Goal: Find contact information: Find contact information

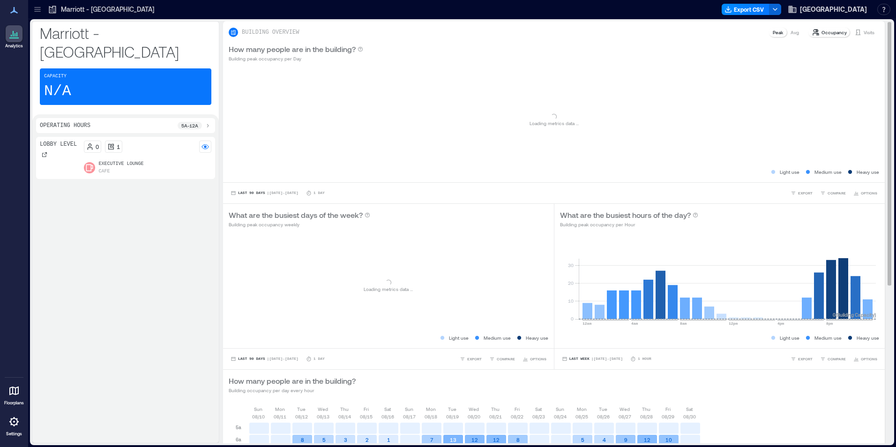
click at [864, 35] on p "Visits" at bounding box center [869, 32] width 11 height 7
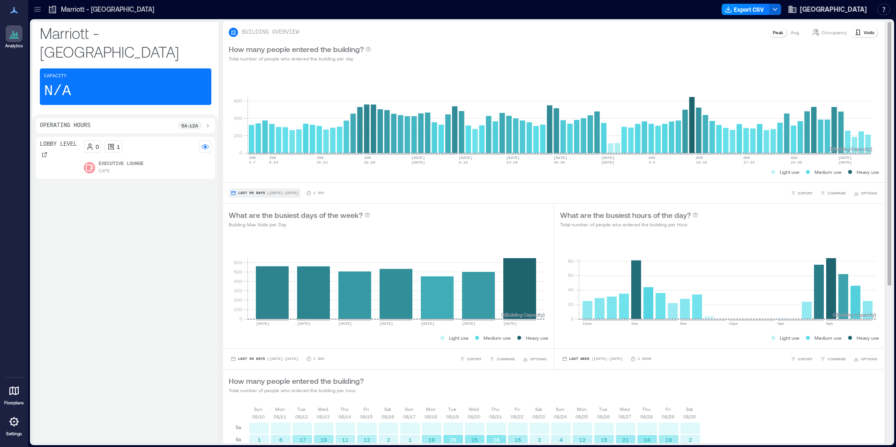
click at [263, 192] on button "Last 90 Days | [DATE] - [DATE]" at bounding box center [265, 192] width 72 height 9
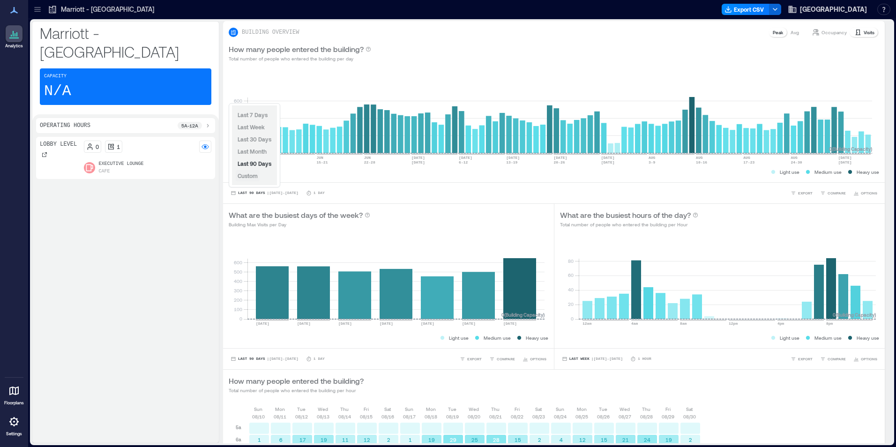
click at [252, 176] on span "Custom" at bounding box center [248, 175] width 20 height 7
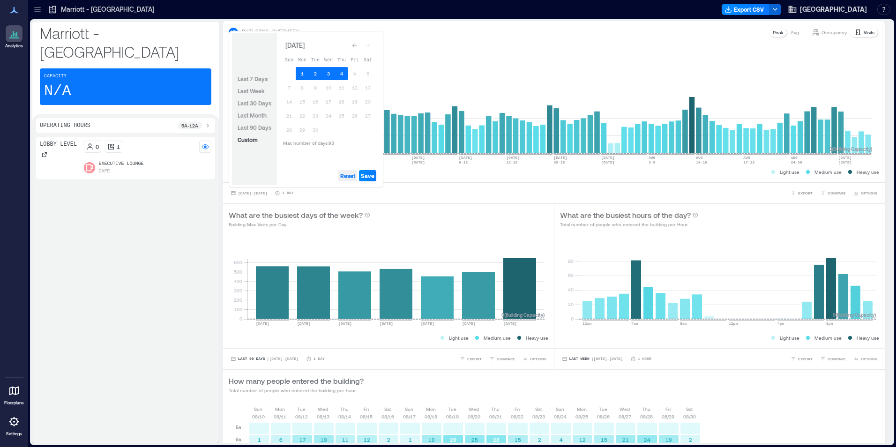
click at [348, 174] on span "Reset" at bounding box center [347, 175] width 15 height 7
click at [343, 74] on button "4" at bounding box center [341, 73] width 13 height 13
click at [330, 75] on button "3" at bounding box center [328, 73] width 13 height 13
click at [368, 173] on span "Save" at bounding box center [368, 175] width 14 height 7
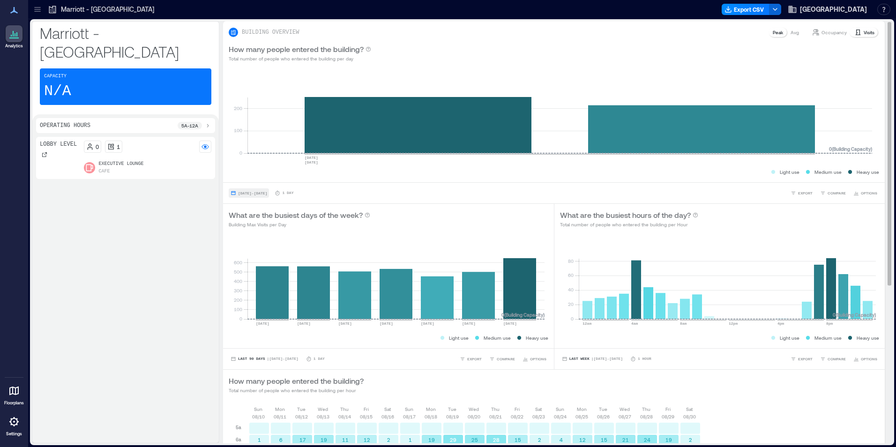
click at [261, 194] on span "[DATE] - [DATE]" at bounding box center [252, 193] width 29 height 4
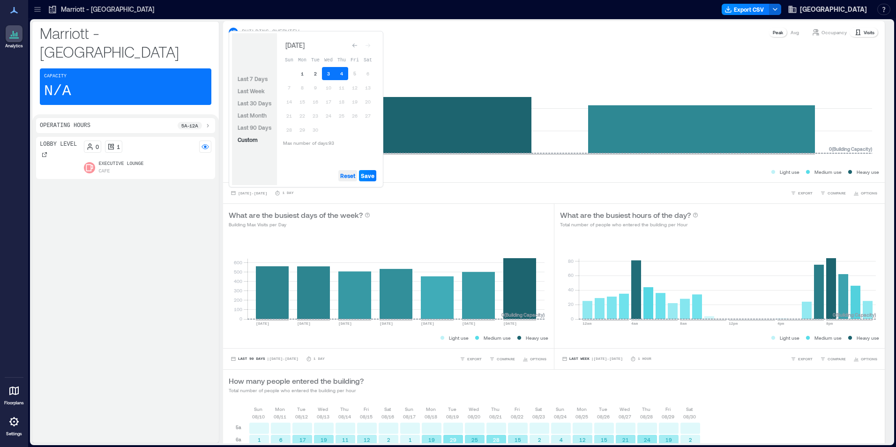
click at [349, 176] on span "Reset" at bounding box center [347, 175] width 15 height 7
click at [303, 73] on button "1" at bounding box center [302, 73] width 13 height 13
click at [319, 75] on button "2" at bounding box center [315, 73] width 13 height 13
click at [323, 75] on button "3" at bounding box center [328, 73] width 13 height 13
click at [339, 74] on button "4" at bounding box center [341, 73] width 13 height 13
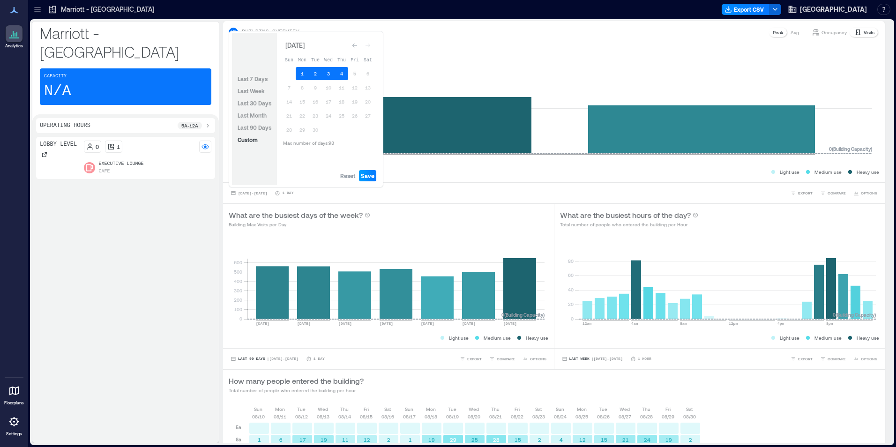
click at [371, 174] on span "Save" at bounding box center [368, 175] width 14 height 7
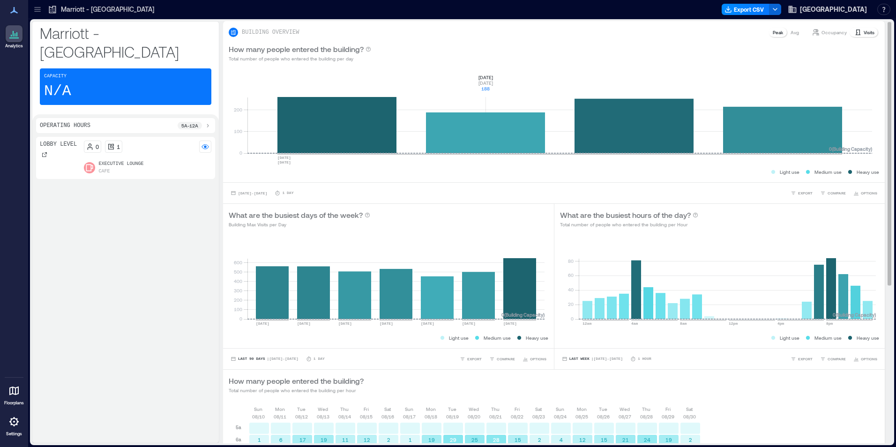
click at [478, 115] on rect at bounding box center [559, 114] width 625 height 80
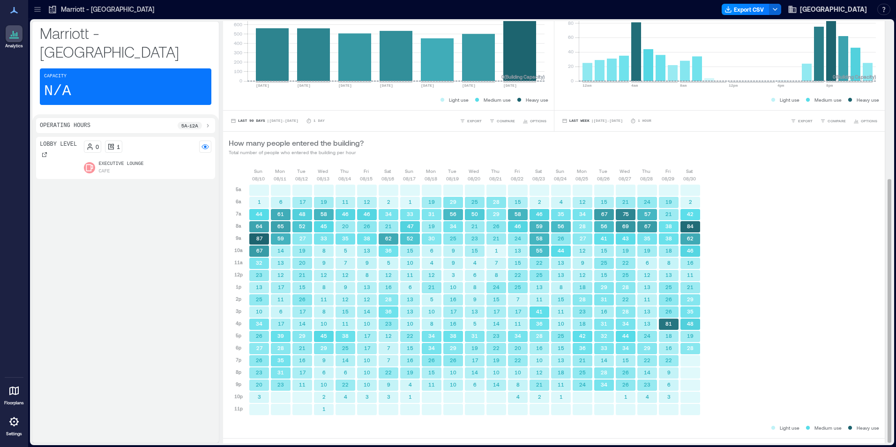
scroll to position [254, 0]
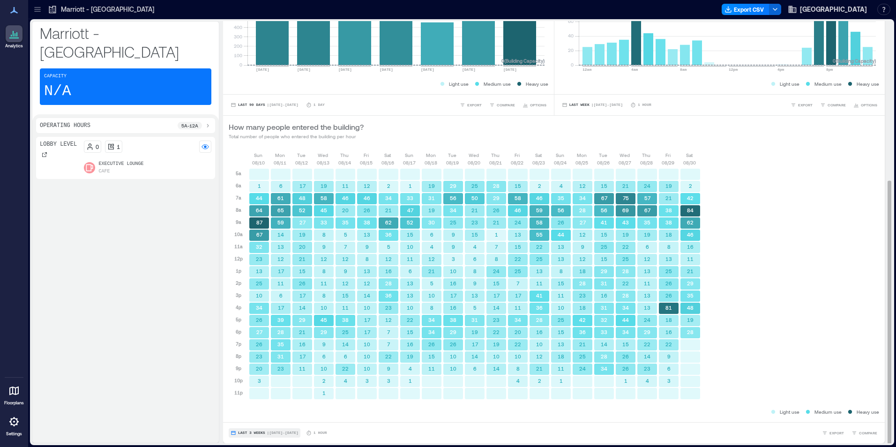
click at [238, 433] on span "Last 3 Weeks" at bounding box center [251, 433] width 27 height 0
click at [249, 415] on span "Custom" at bounding box center [248, 415] width 20 height 7
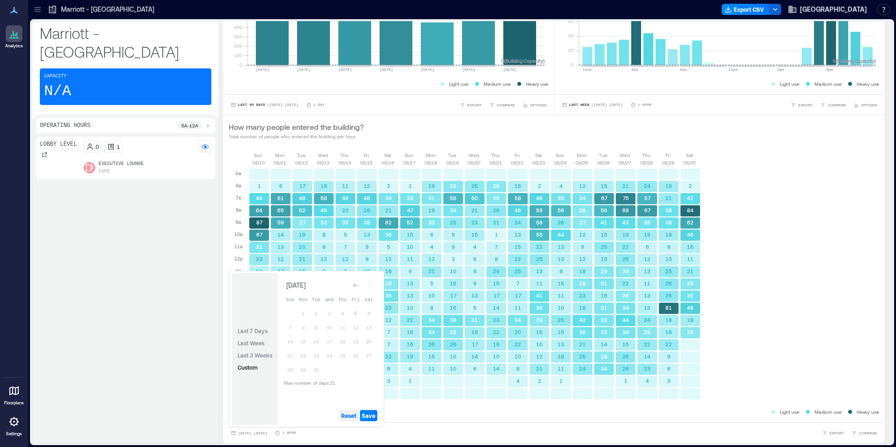
click at [349, 415] on span "Reset" at bounding box center [348, 415] width 15 height 7
click at [357, 313] on button "5" at bounding box center [355, 313] width 13 height 13
click at [344, 313] on button "4" at bounding box center [342, 313] width 13 height 13
click at [327, 313] on button "3" at bounding box center [329, 313] width 13 height 13
click at [373, 415] on span "Save" at bounding box center [369, 415] width 14 height 7
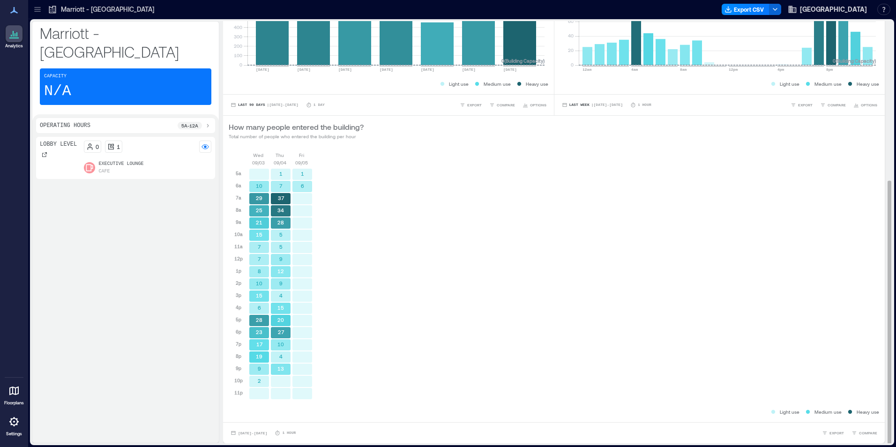
click at [468, 212] on div "[DATE] [DATE] [DATE] 5a 6a 7a 8a 9a 10a 11a 12p 1p 2p 3p 4p 5p 6p 7p 8p 9p 10p …" at bounding box center [554, 279] width 650 height 256
click at [436, 256] on div "[DATE] [DATE] [DATE] 5a 6a 7a 8a 9a 10a 11a 12p 1p 2p 3p 4p 5p 6p 7p 8p 9p 10p …" at bounding box center [554, 279] width 650 height 256
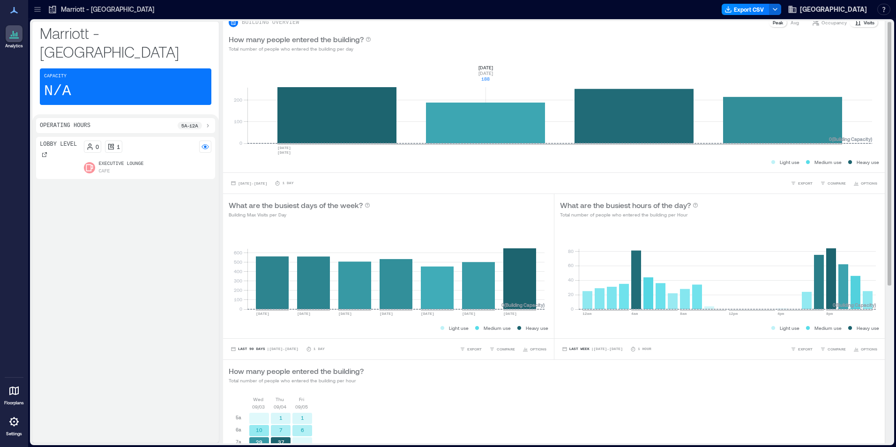
scroll to position [0, 0]
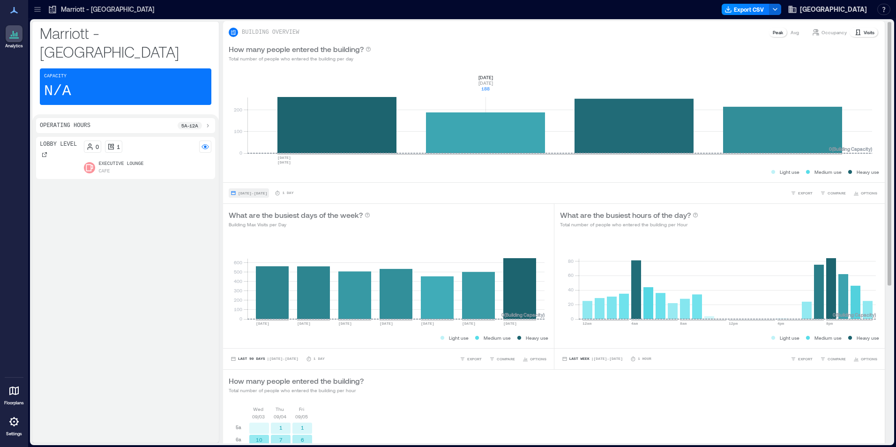
click at [253, 189] on button "[DATE] - [DATE]" at bounding box center [249, 192] width 40 height 9
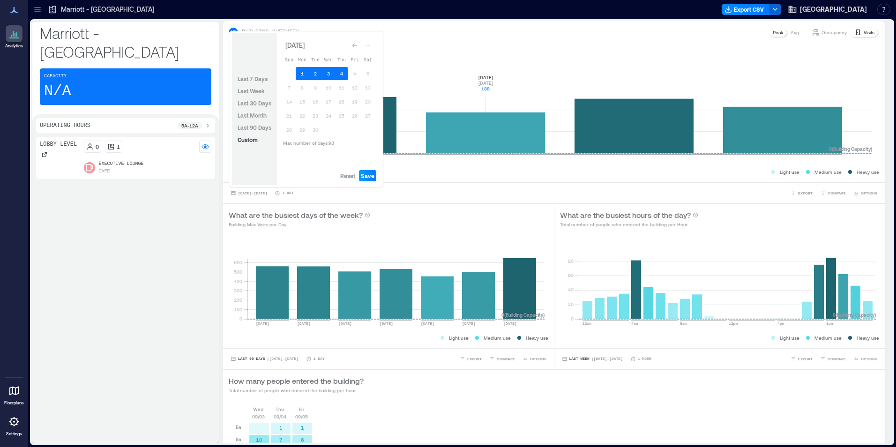
click at [369, 173] on span "Save" at bounding box center [368, 175] width 14 height 7
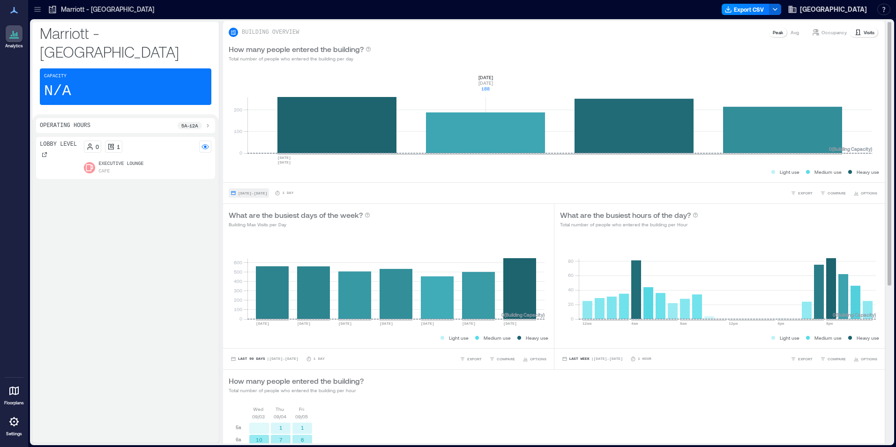
click at [265, 193] on span "[DATE] - [DATE]" at bounding box center [252, 193] width 29 height 4
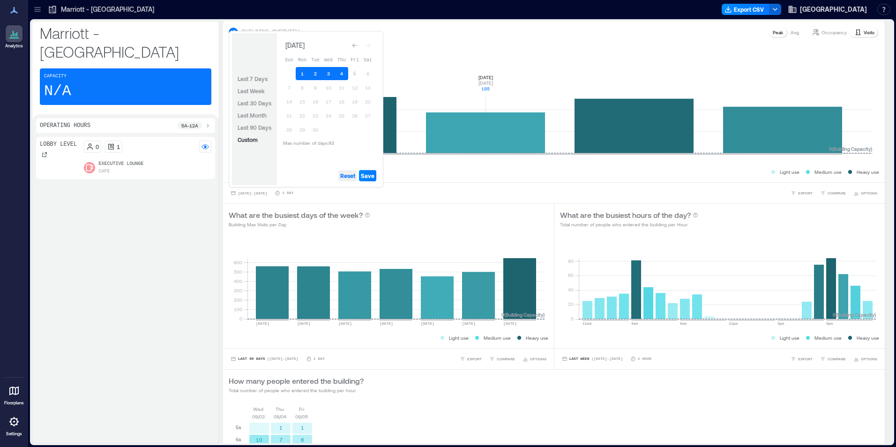
click at [344, 175] on span "Reset" at bounding box center [347, 175] width 15 height 7
click at [263, 127] on span "Last 90 Days" at bounding box center [255, 127] width 34 height 7
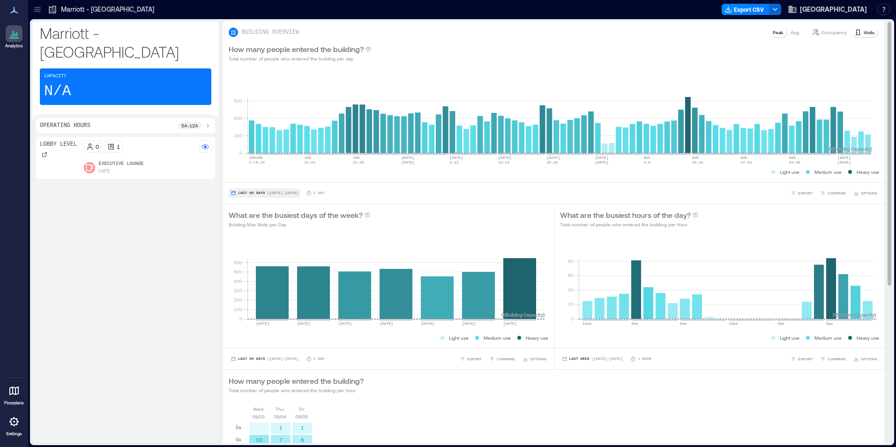
click at [262, 193] on span "Last 90 Days" at bounding box center [251, 193] width 27 height 0
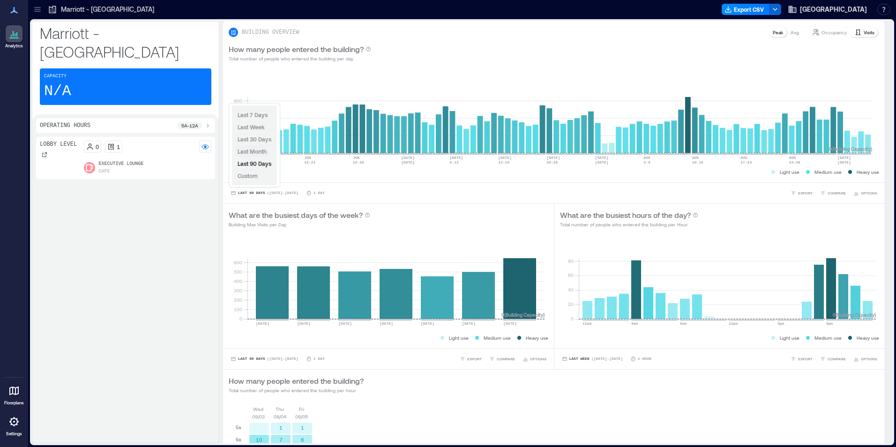
click at [260, 150] on span "Last Month" at bounding box center [252, 151] width 29 height 7
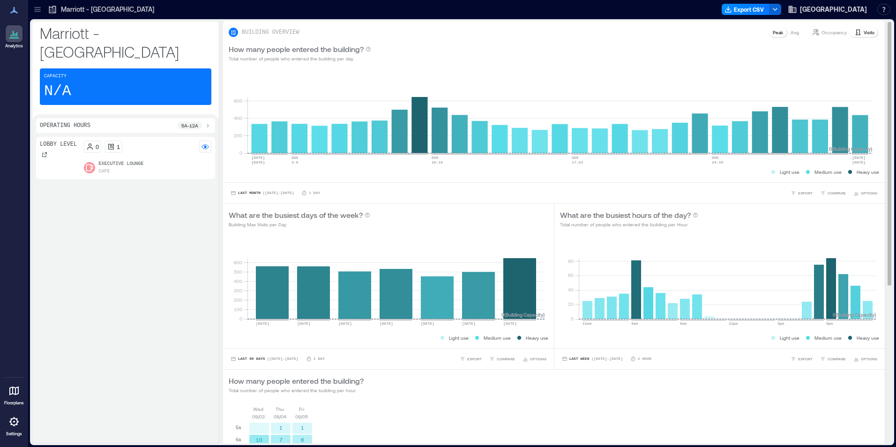
click at [819, 26] on div "BUILDING OVERVIEW Peak Avg Occupancy Visits" at bounding box center [554, 29] width 662 height 17
click at [819, 28] on div "Occupancy" at bounding box center [829, 32] width 42 height 9
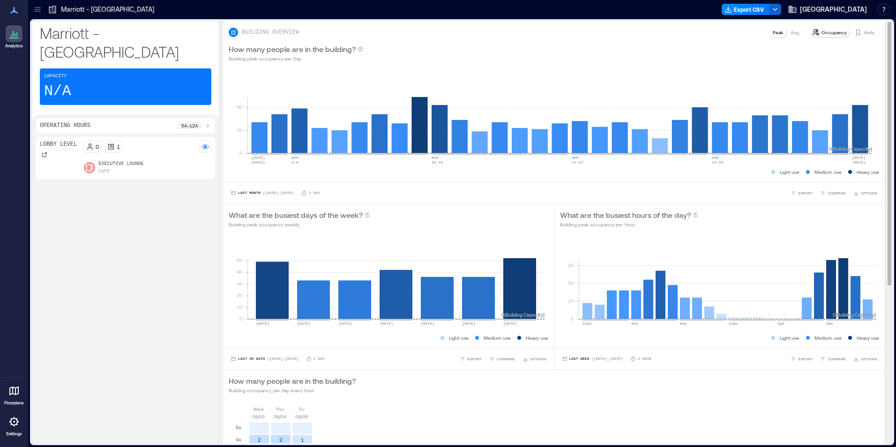
click at [855, 32] on div "Visits" at bounding box center [864, 32] width 28 height 9
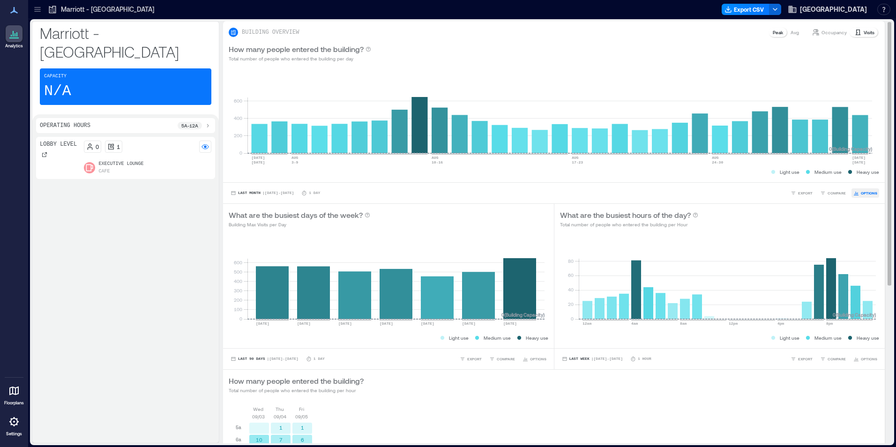
click at [861, 192] on span "OPTIONS" at bounding box center [869, 193] width 16 height 6
click at [631, 83] on rect at bounding box center [559, 114] width 625 height 80
click at [791, 32] on p "Avg" at bounding box center [795, 32] width 8 height 7
click at [864, 33] on p "Visits" at bounding box center [869, 32] width 11 height 7
click at [830, 33] on p "Occupancy" at bounding box center [833, 32] width 25 height 7
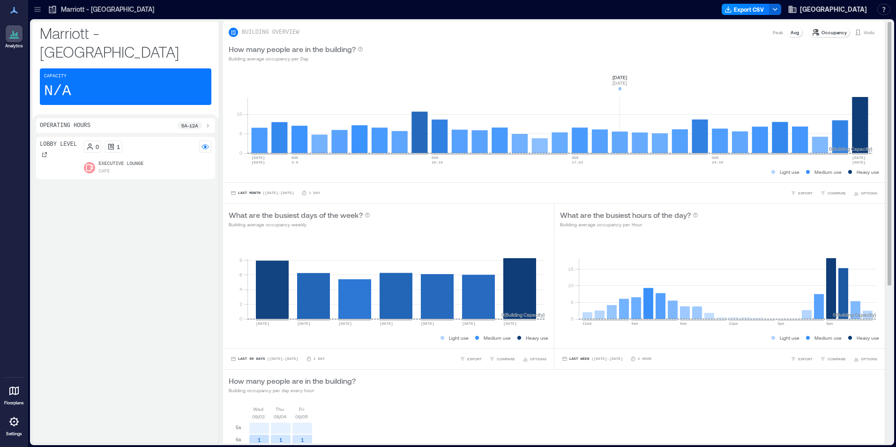
click at [855, 29] on div "Visits" at bounding box center [864, 32] width 28 height 9
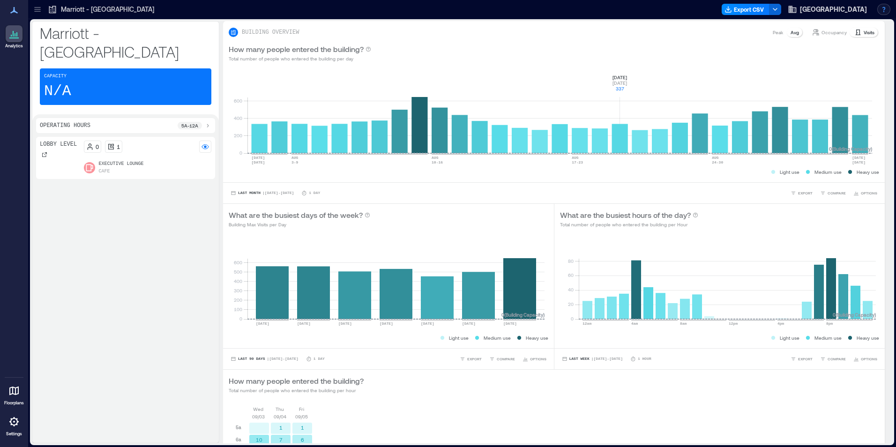
click at [881, 6] on button "button" at bounding box center [883, 9] width 13 height 11
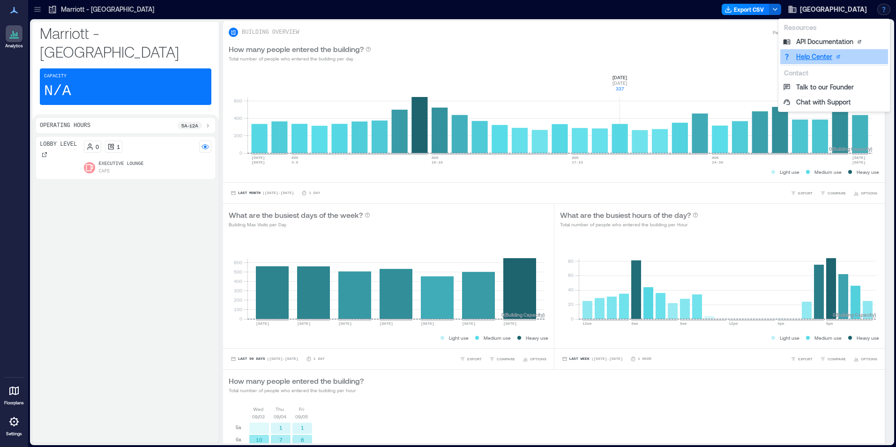
click at [822, 59] on link "Help Center" at bounding box center [834, 56] width 108 height 15
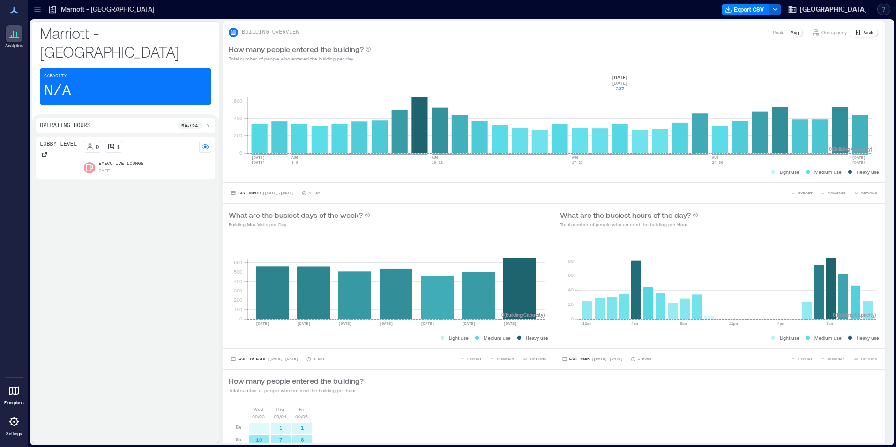
click at [881, 8] on button "button" at bounding box center [883, 9] width 13 height 11
click at [820, 87] on button "Talk to our Founder" at bounding box center [834, 87] width 108 height 15
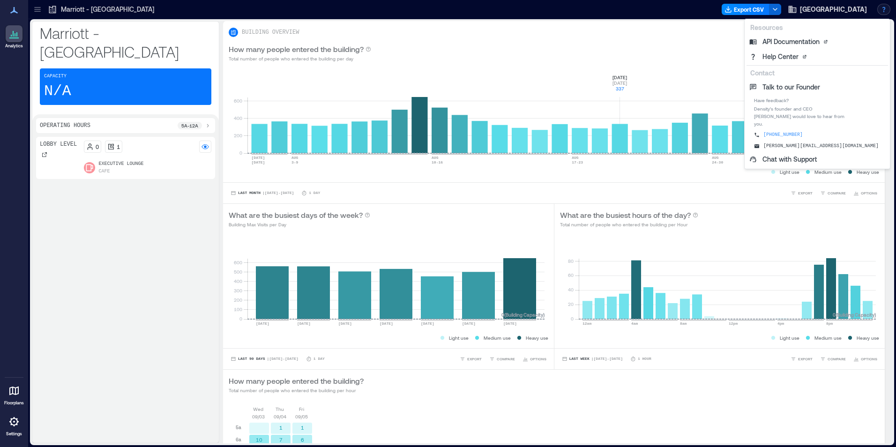
drag, startPoint x: 837, startPoint y: 127, endPoint x: 798, endPoint y: 128, distance: 38.4
click at [798, 131] on span "[PHONE_NUMBER]" at bounding box center [782, 134] width 43 height 7
drag, startPoint x: 798, startPoint y: 128, endPoint x: 815, endPoint y: 128, distance: 16.4
drag, startPoint x: 815, startPoint y: 128, endPoint x: 850, endPoint y: 122, distance: 36.1
click at [850, 122] on div "Have feedback? [PERSON_NAME]'s founder and CEO [PERSON_NAME] would love to hear…" at bounding box center [817, 123] width 142 height 57
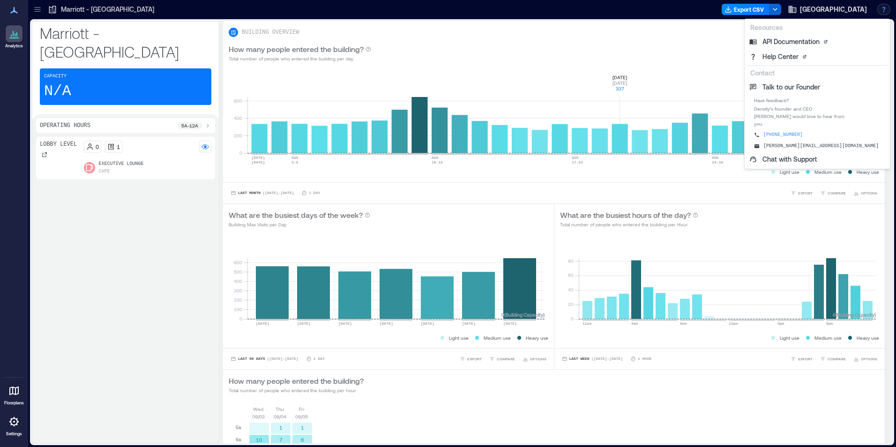
drag, startPoint x: 836, startPoint y: 126, endPoint x: 797, endPoint y: 127, distance: 39.4
click at [797, 131] on span "[PHONE_NUMBER]" at bounding box center [782, 134] width 43 height 7
drag, startPoint x: 797, startPoint y: 127, endPoint x: 837, endPoint y: 127, distance: 40.8
click at [805, 131] on span "[PHONE_NUMBER]" at bounding box center [782, 134] width 43 height 7
drag, startPoint x: 838, startPoint y: 127, endPoint x: 806, endPoint y: 127, distance: 31.9
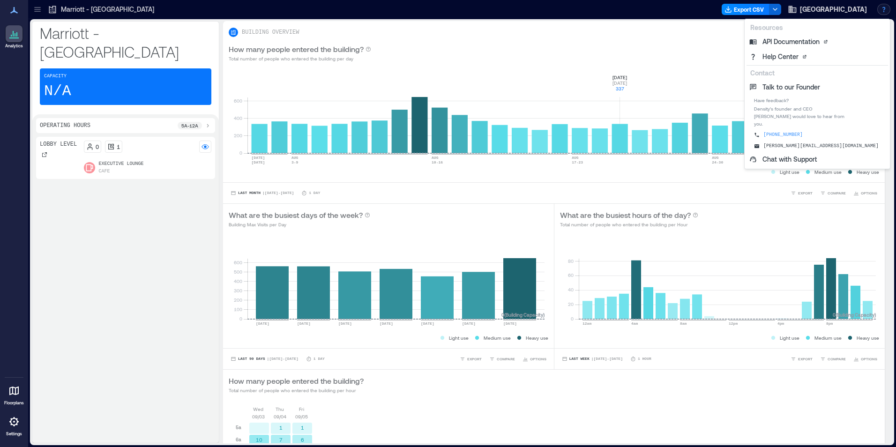
click at [806, 131] on div "[PHONE_NUMBER]" at bounding box center [817, 134] width 127 height 7
copy span "[PHONE_NUMBER]"
drag, startPoint x: 843, startPoint y: 137, endPoint x: 798, endPoint y: 140, distance: 45.5
click at [798, 142] on div "[PERSON_NAME][EMAIL_ADDRESS][DOMAIN_NAME]" at bounding box center [817, 145] width 127 height 7
drag, startPoint x: 798, startPoint y: 140, endPoint x: 803, endPoint y: 137, distance: 6.3
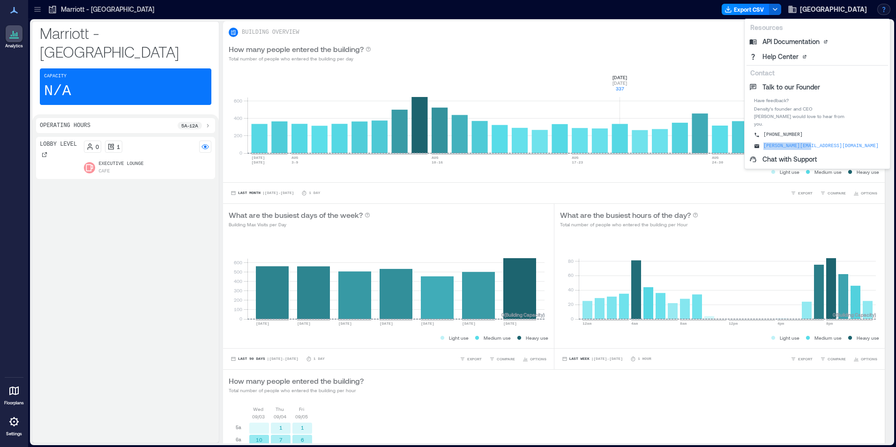
copy span "[PERSON_NAME][EMAIL_ADDRESS][DOMAIN_NAME]"
click at [689, 62] on div "How many people entered the building? Total number of people who entered the bu…" at bounding box center [554, 53] width 650 height 19
